Goal: Task Accomplishment & Management: Complete application form

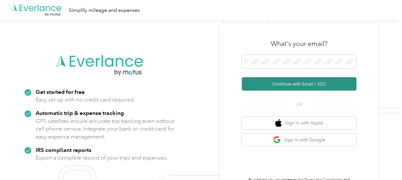
click at [272, 85] on button "Continue with Email / SSO" at bounding box center [299, 83] width 115 height 13
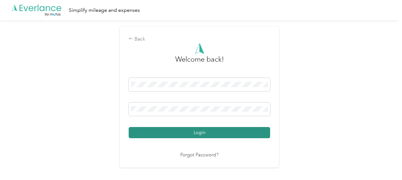
click at [203, 133] on button "Login" at bounding box center [200, 132] width 142 height 11
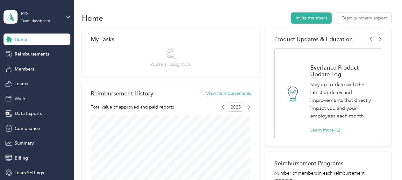
click at [18, 97] on span "Wallet" at bounding box center [21, 98] width 13 height 7
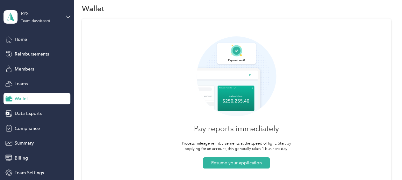
scroll to position [9, 0]
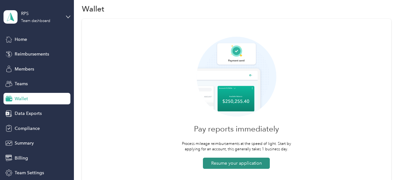
click at [235, 160] on button "Resume your application" at bounding box center [236, 162] width 67 height 11
